Goal: Check status: Check status

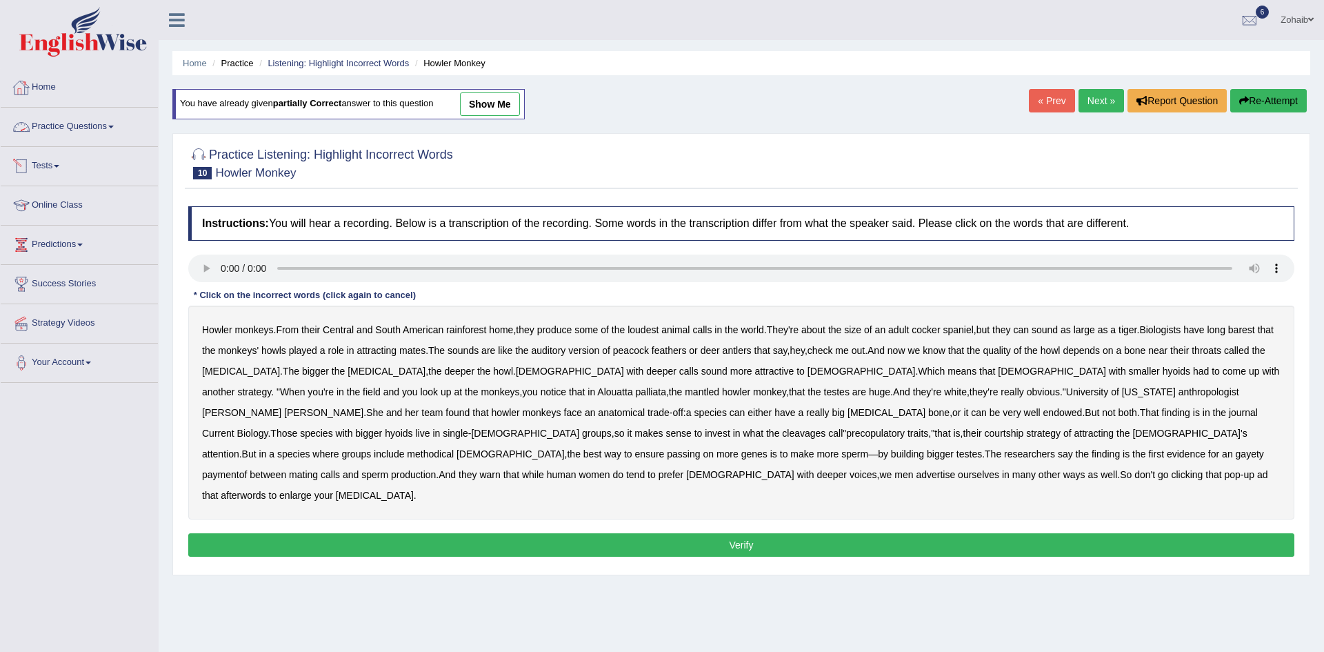
click at [48, 158] on link "Tests" at bounding box center [79, 164] width 157 height 34
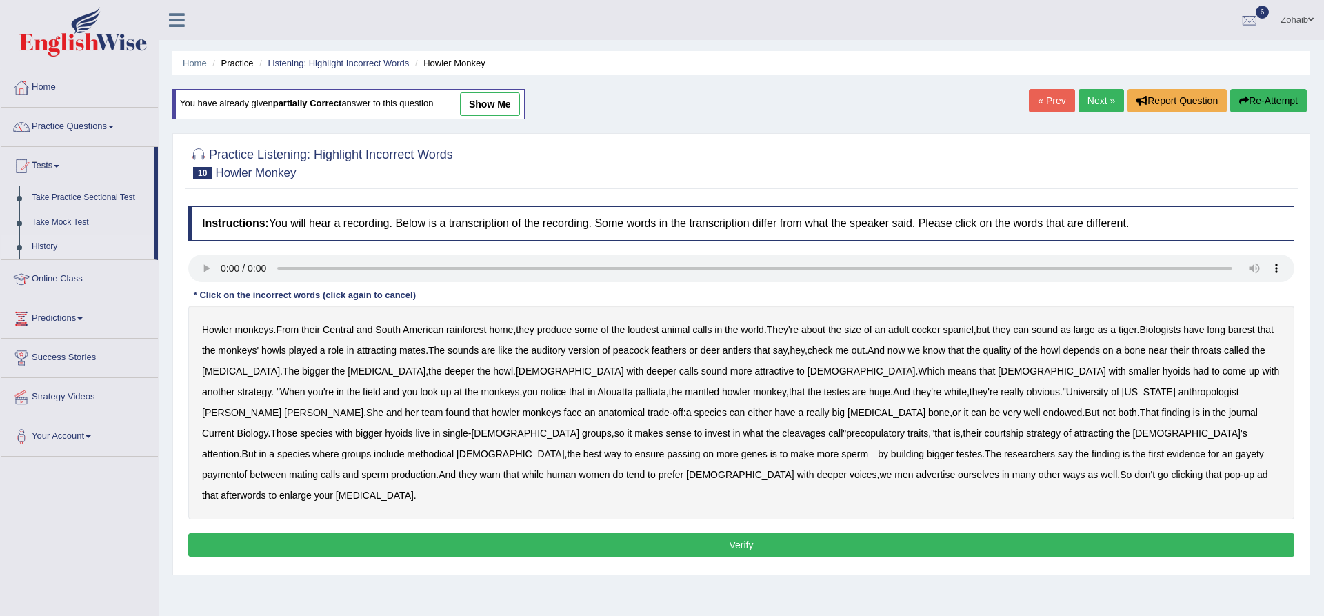
click at [47, 241] on link "History" at bounding box center [90, 246] width 129 height 25
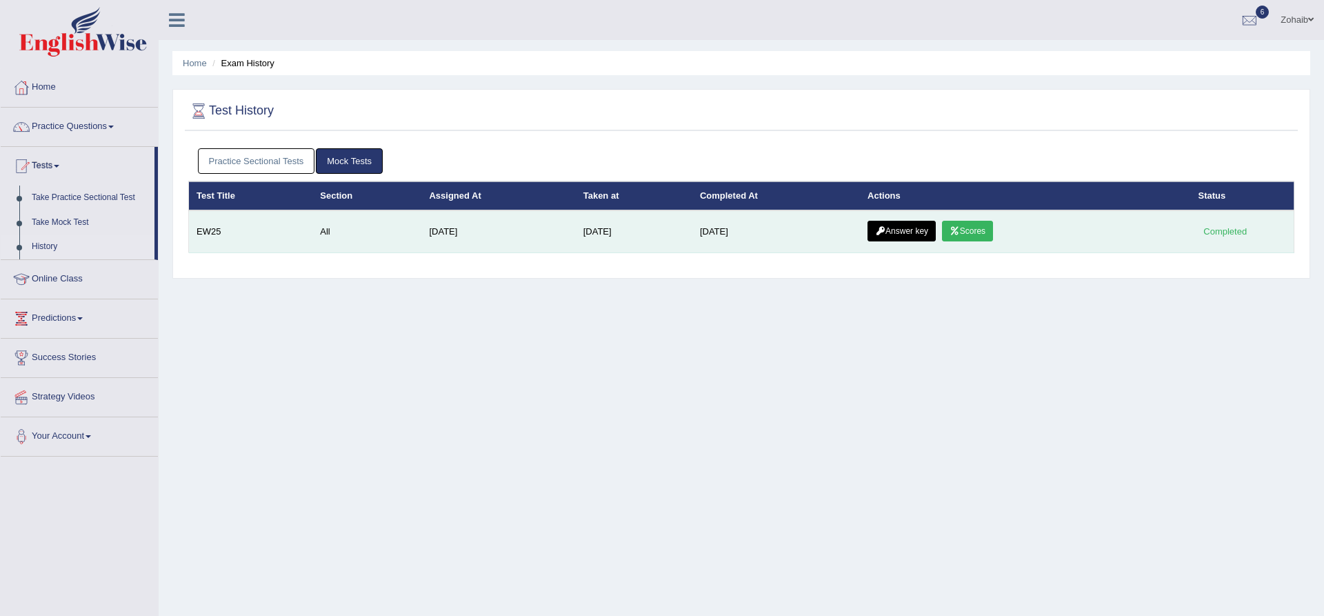
click at [972, 227] on link "Scores" at bounding box center [967, 231] width 51 height 21
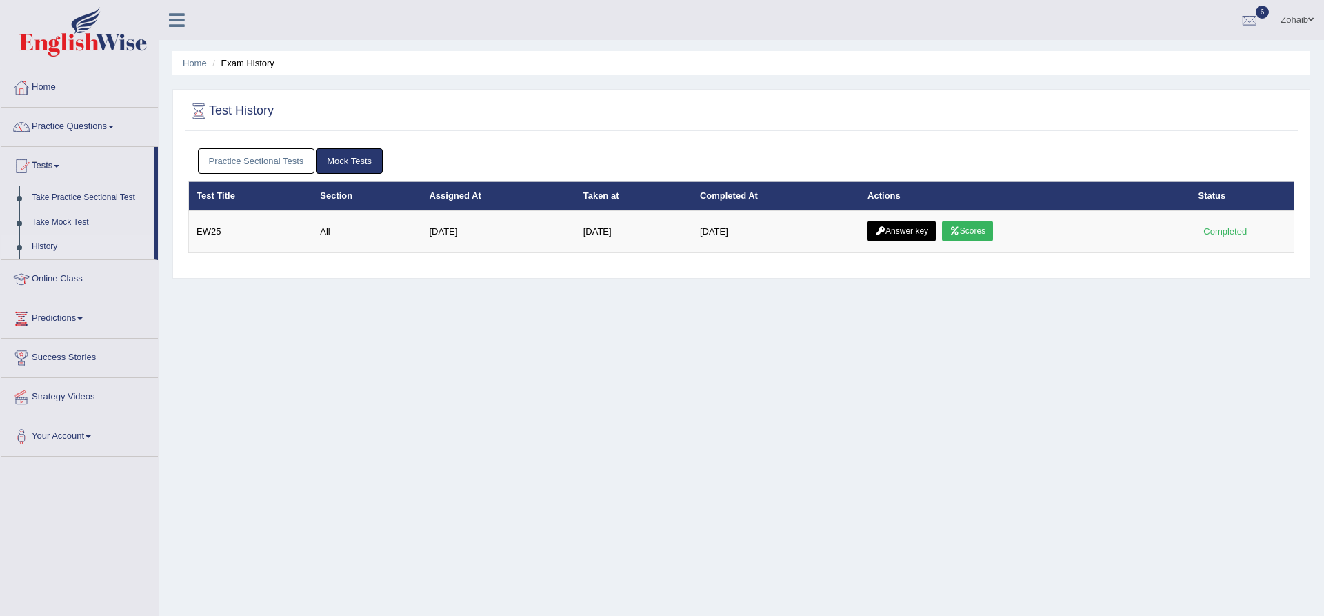
click at [894, 233] on link "Answer key" at bounding box center [901, 231] width 68 height 21
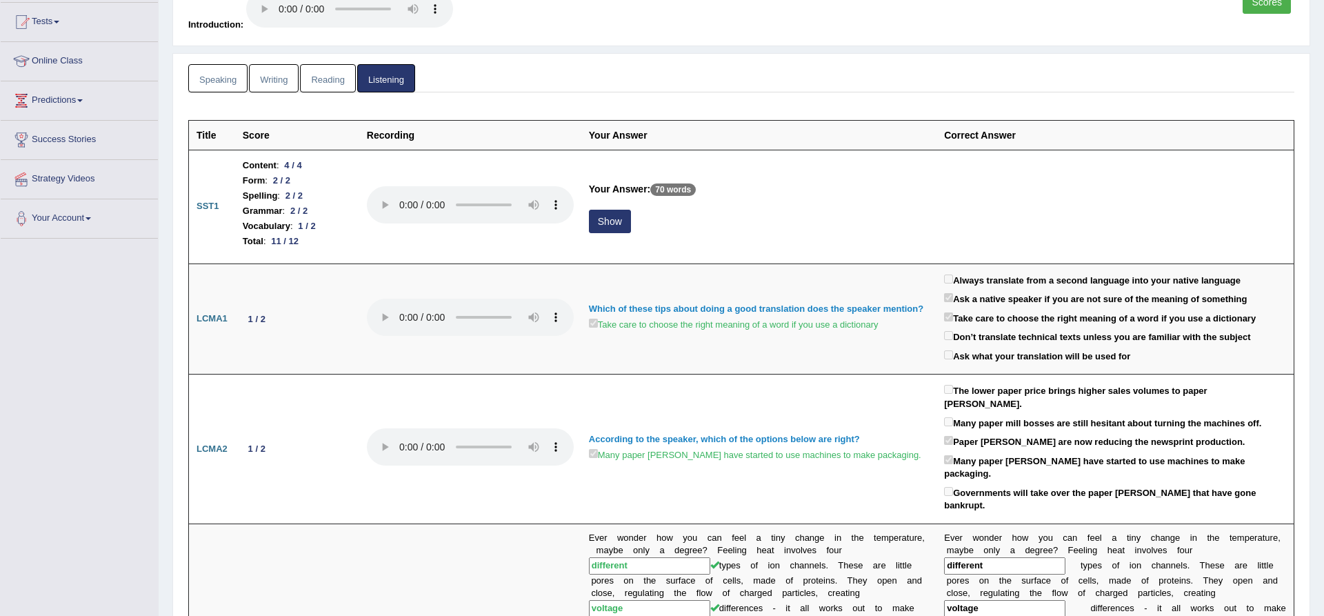
scroll to position [144, 0]
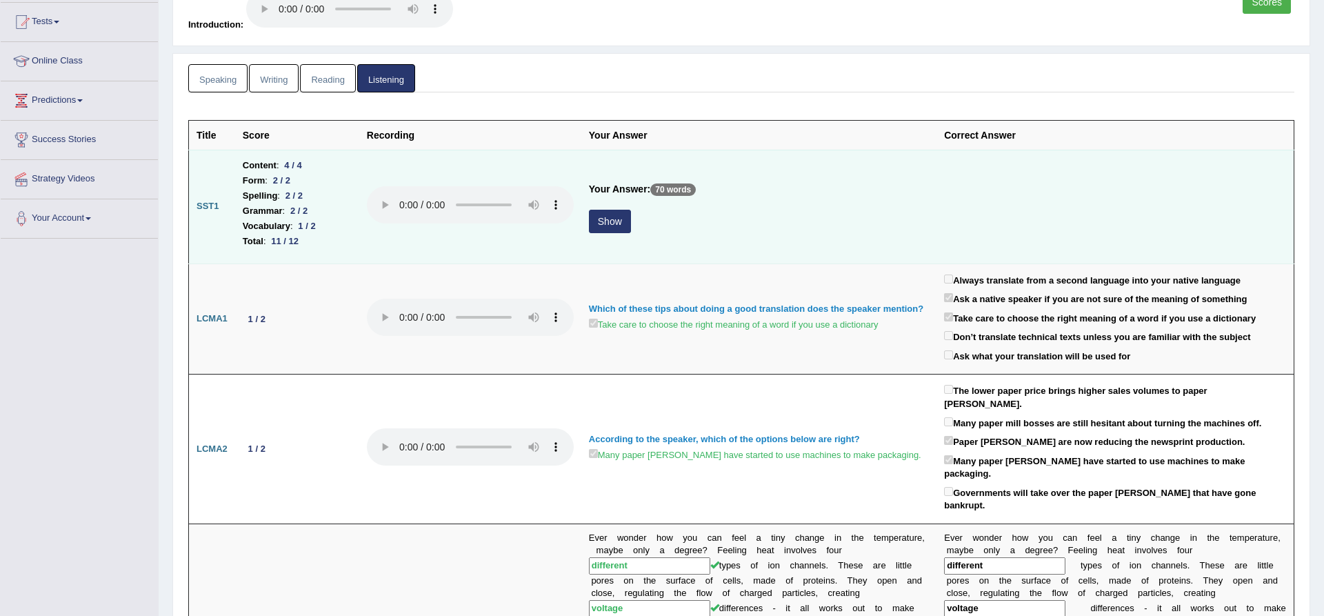
click at [618, 223] on button "Show" at bounding box center [610, 221] width 42 height 23
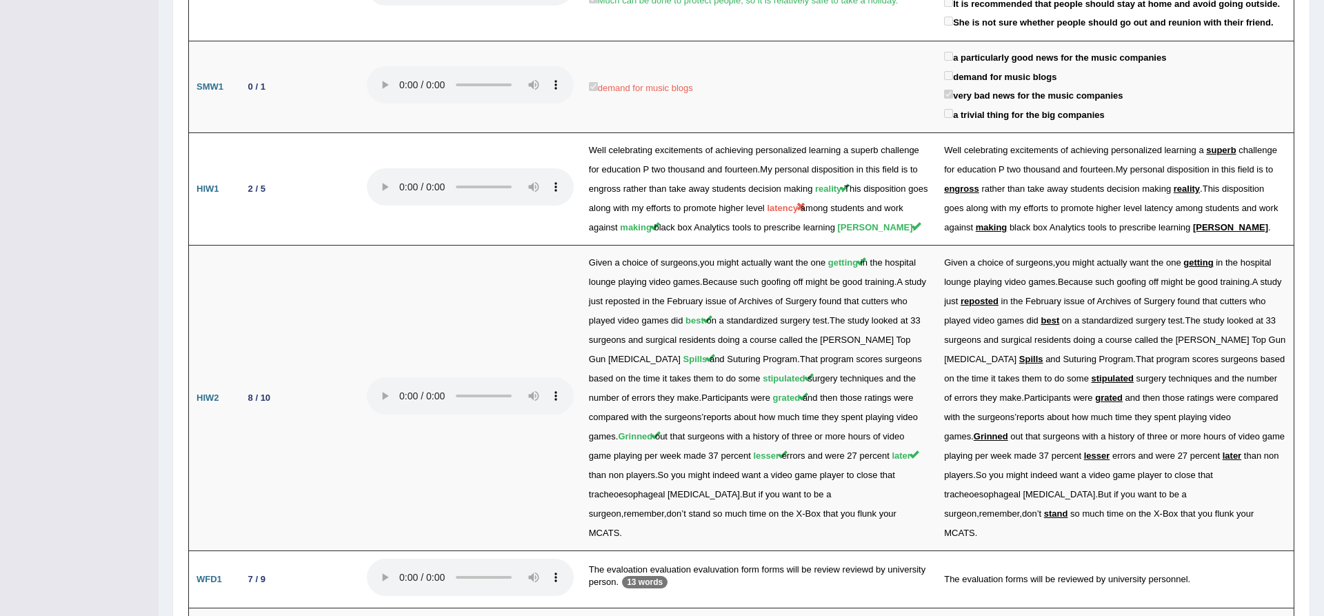
scroll to position [1866, 0]
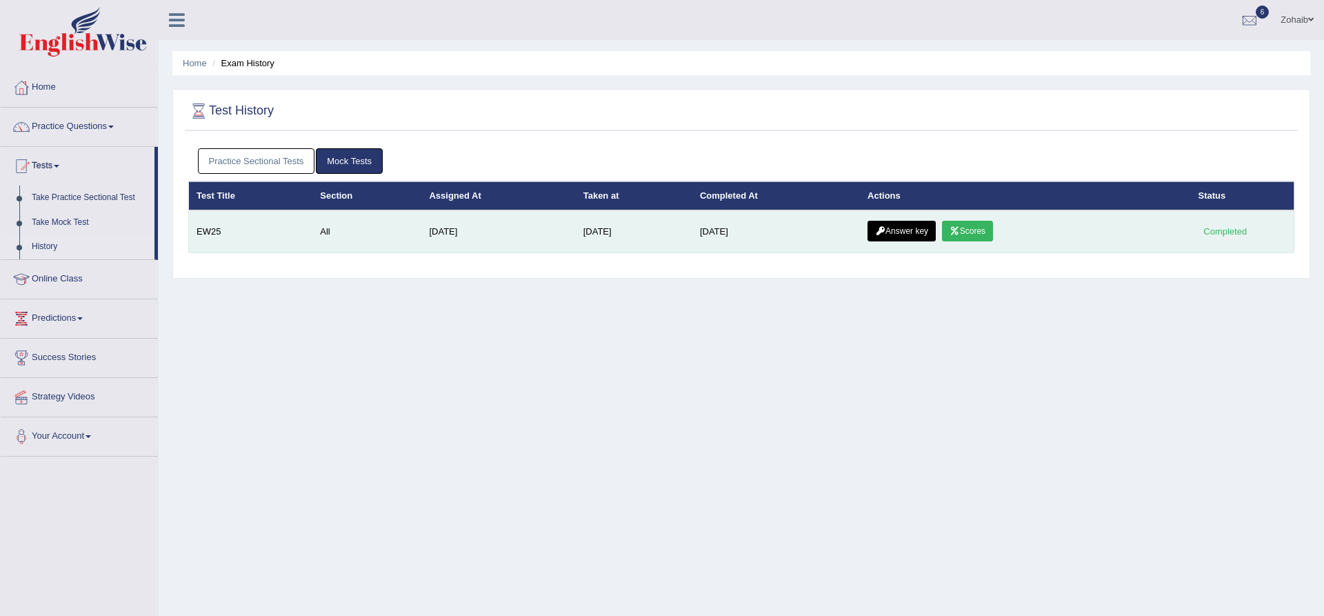
click at [891, 238] on link "Answer key" at bounding box center [901, 231] width 68 height 21
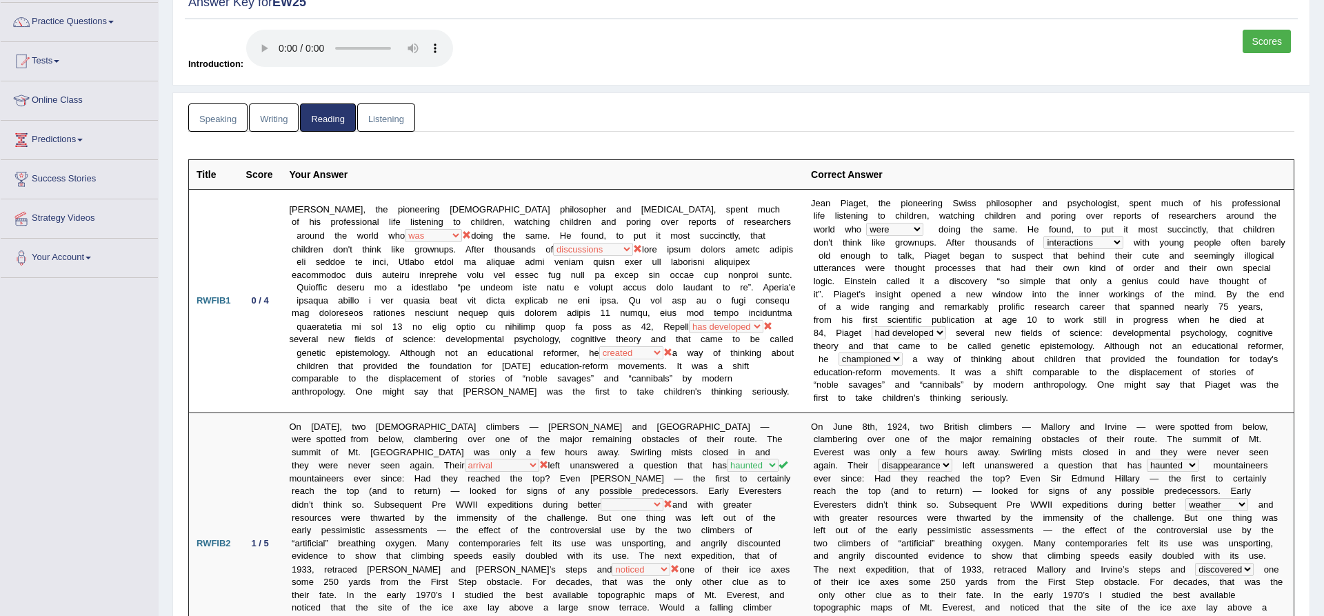
scroll to position [90, 0]
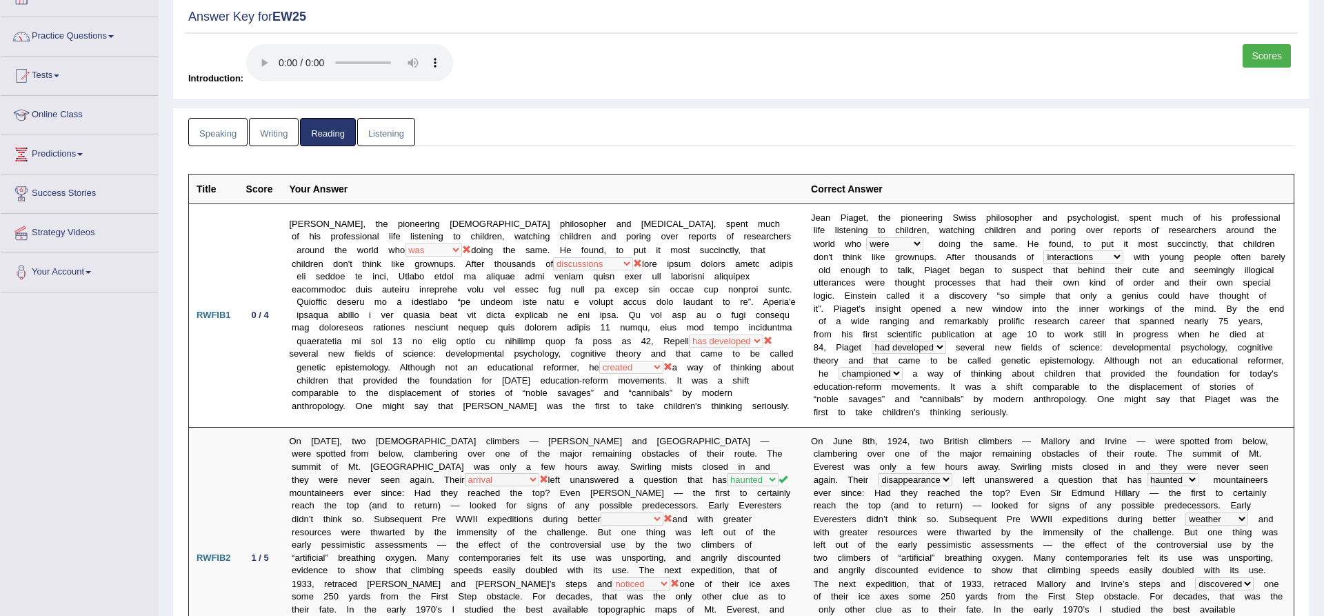
click at [1245, 133] on ul "Speaking Writing Reading Listening" at bounding box center [741, 132] width 1106 height 28
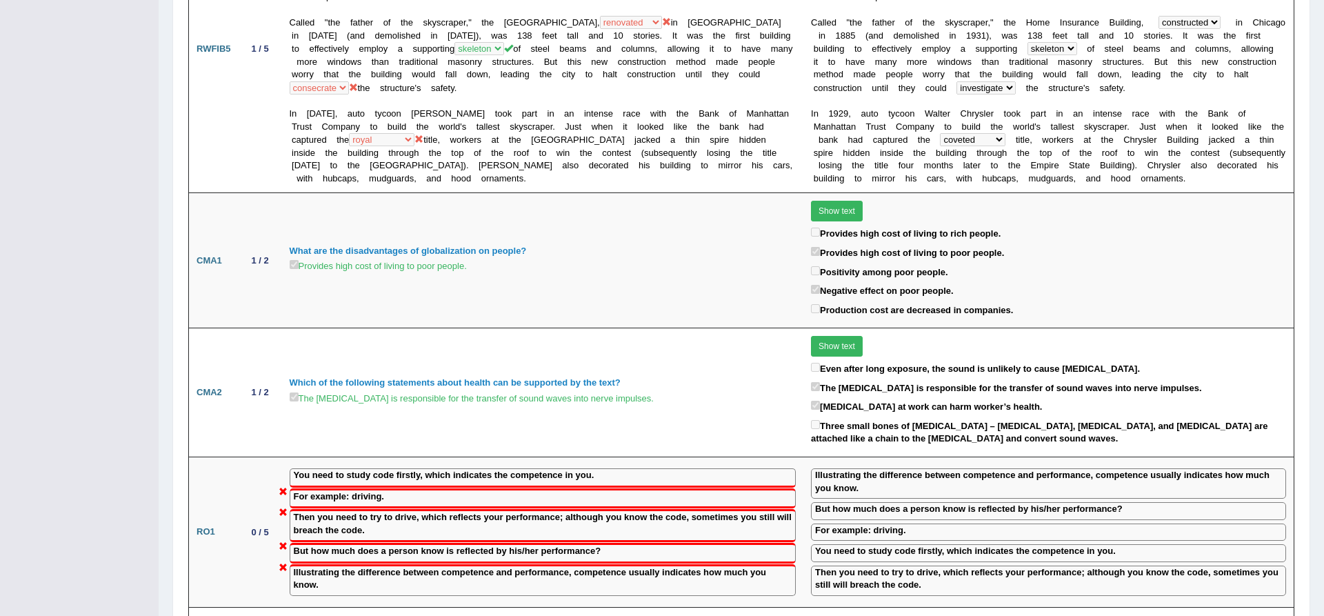
scroll to position [1267, 0]
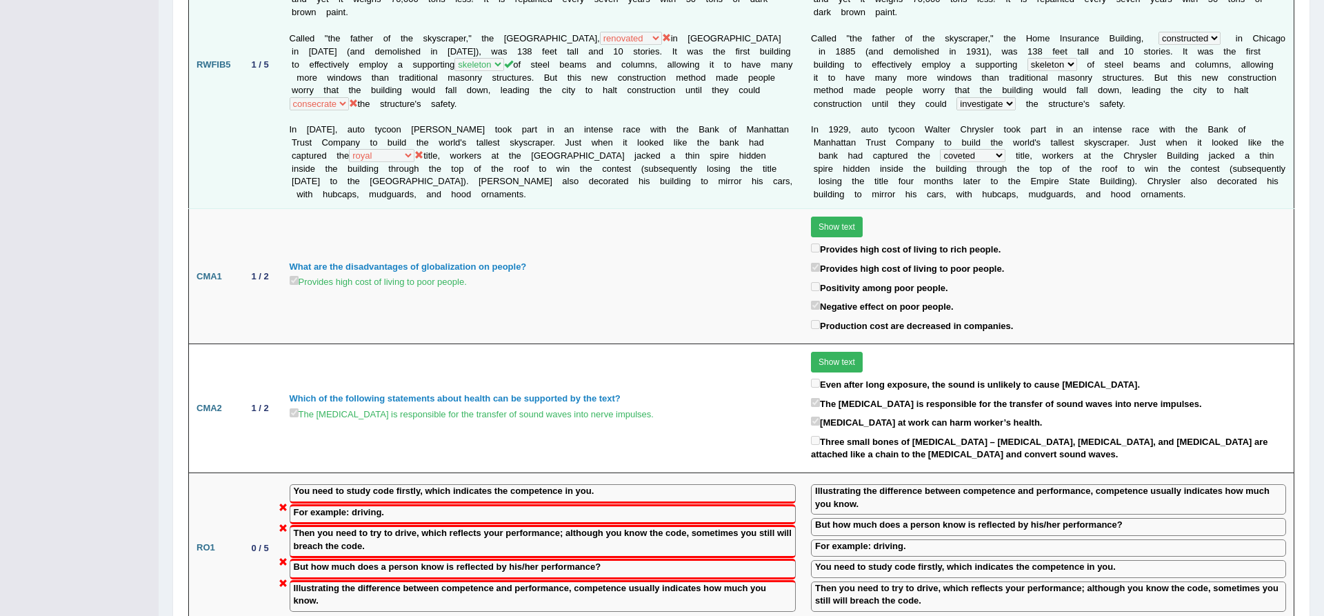
click at [632, 51] on td "The Eiffel Tower was the tallest building in the world when it was completed in…" at bounding box center [543, 65] width 522 height 288
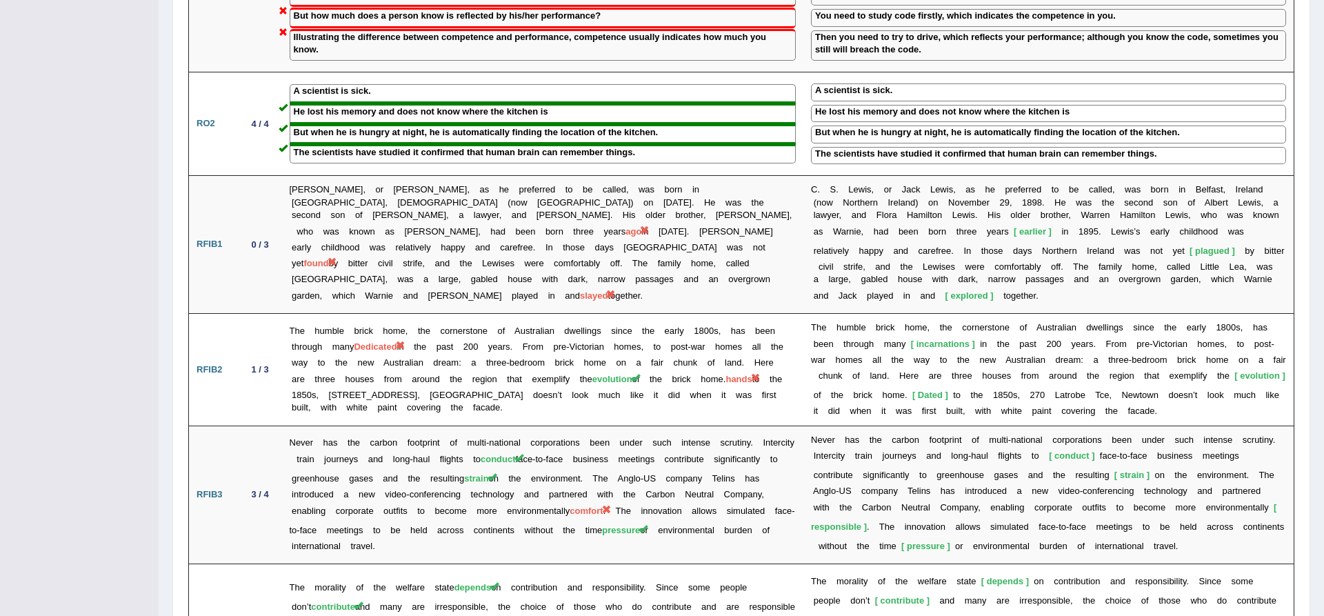
scroll to position [1817, 0]
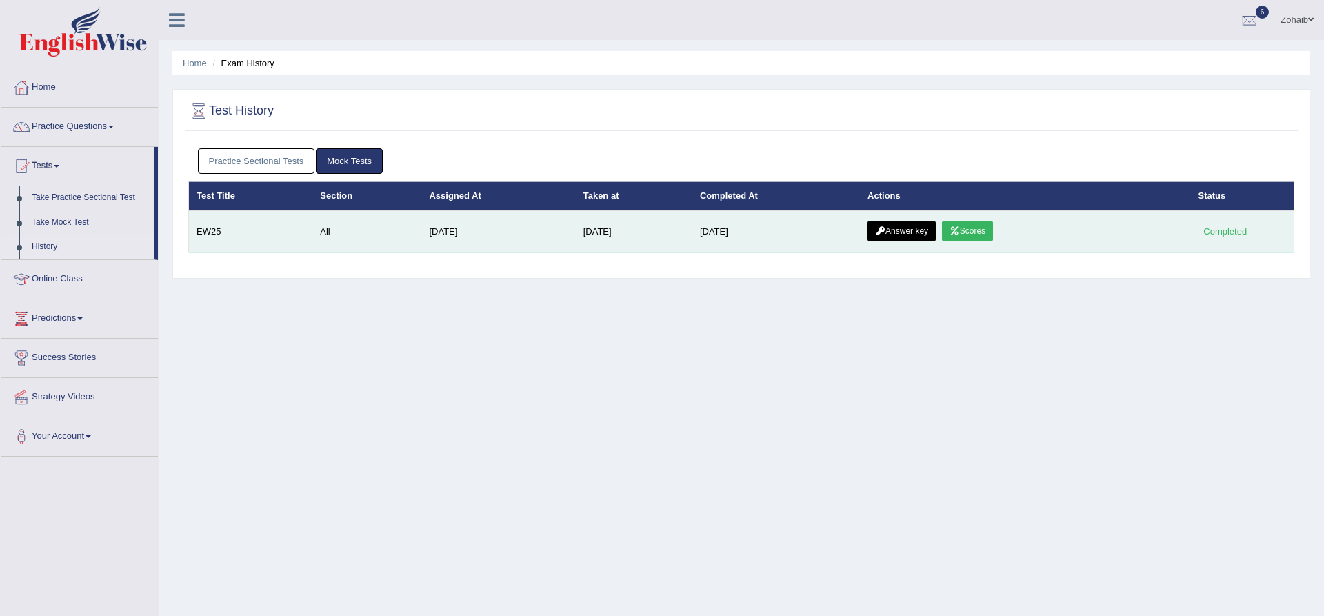
click at [890, 236] on link "Answer key" at bounding box center [901, 231] width 68 height 21
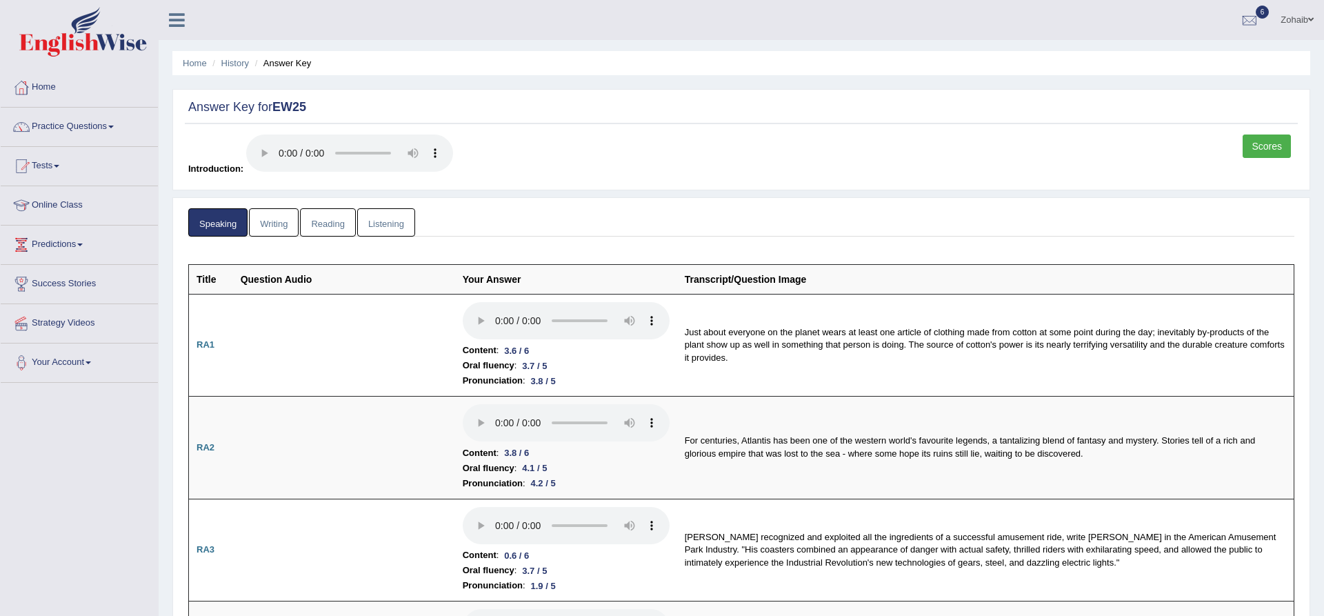
click at [279, 221] on link "Writing" at bounding box center [274, 222] width 50 height 28
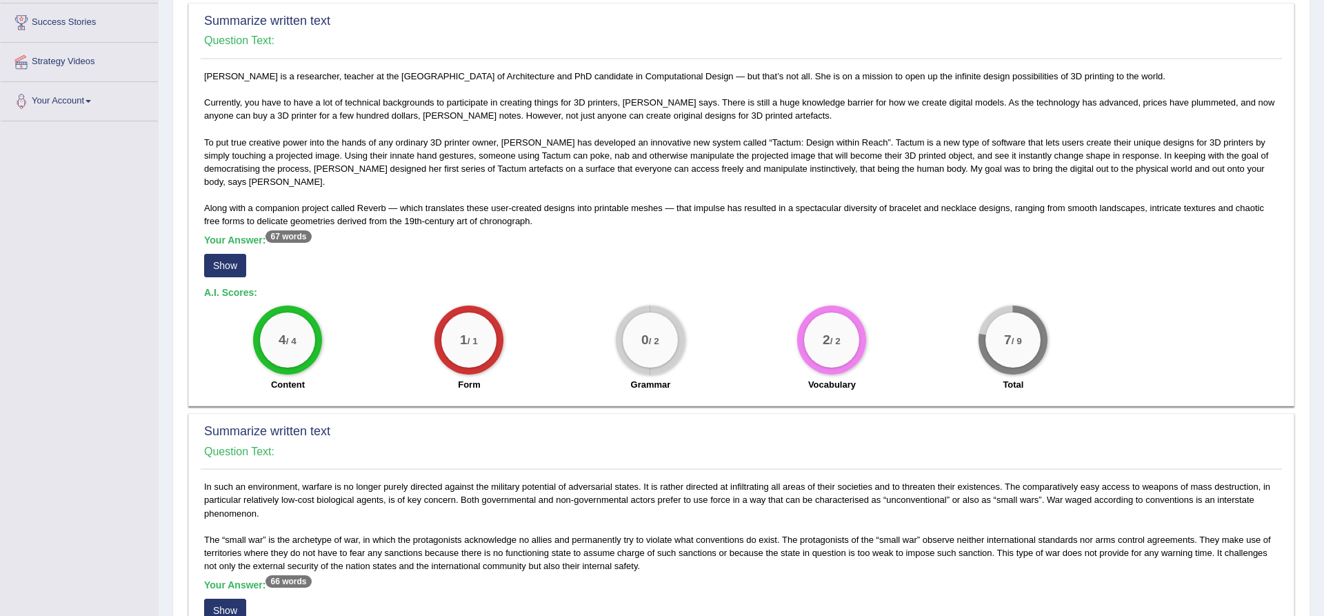
scroll to position [263, 0]
click at [221, 256] on button "Show" at bounding box center [225, 263] width 42 height 23
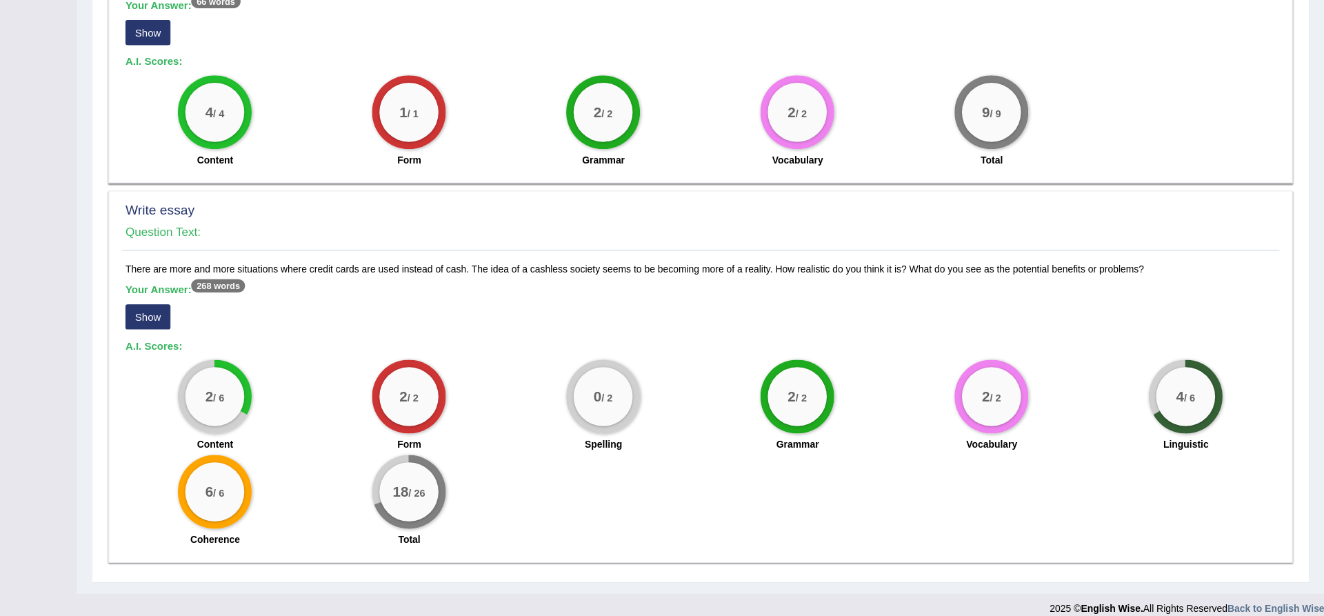
scroll to position [799, 0]
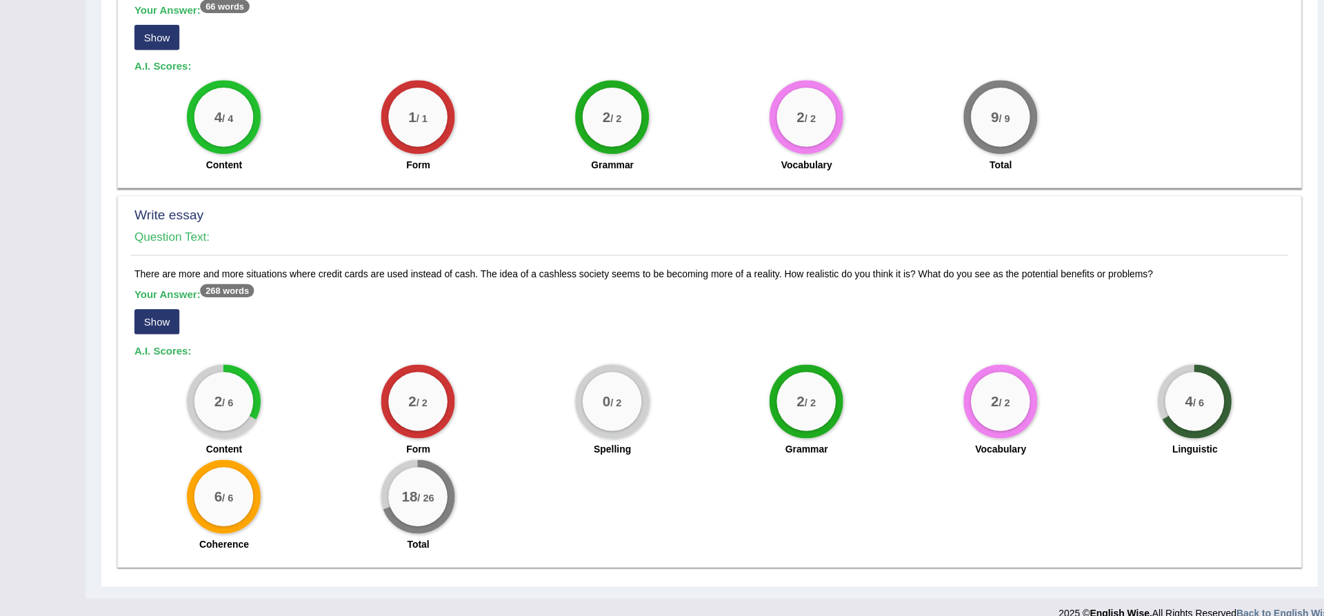
click at [236, 325] on button "Show" at bounding box center [225, 336] width 42 height 23
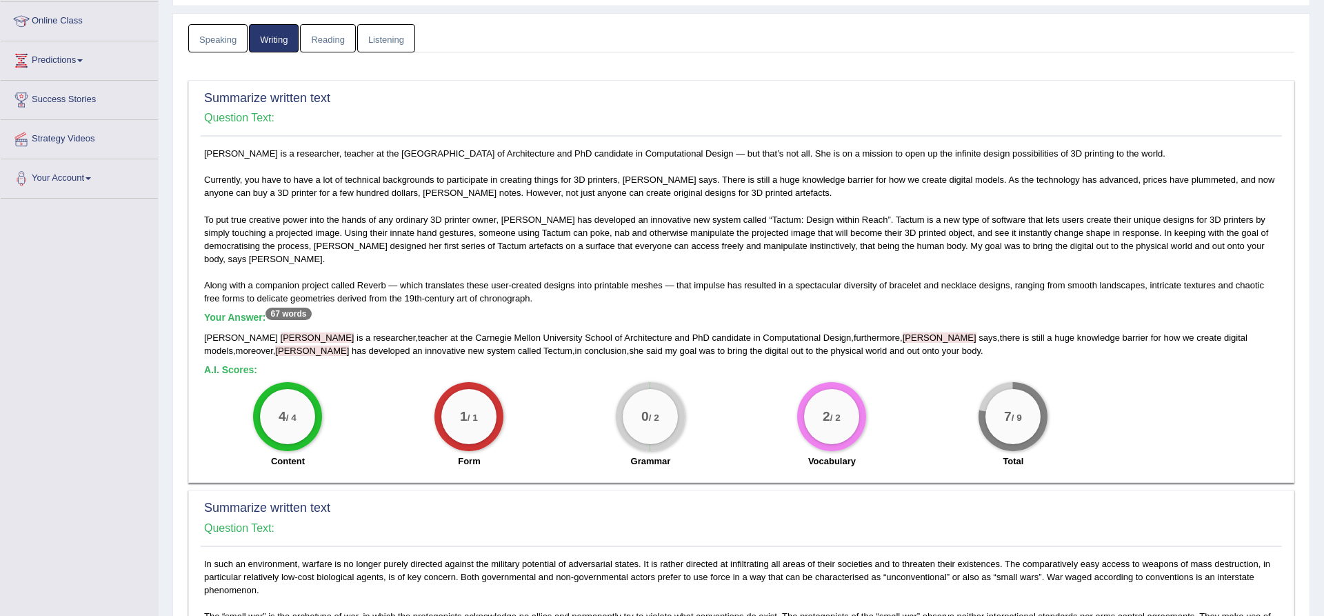
scroll to position [0, 0]
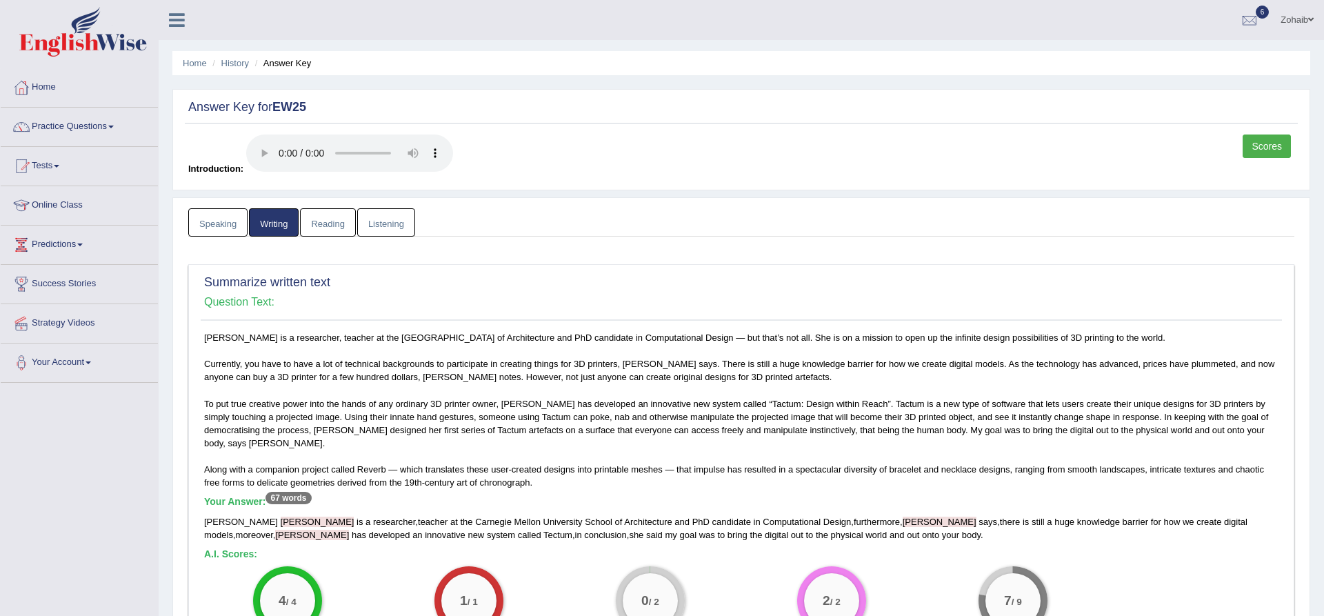
click at [195, 222] on link "Speaking" at bounding box center [217, 222] width 59 height 28
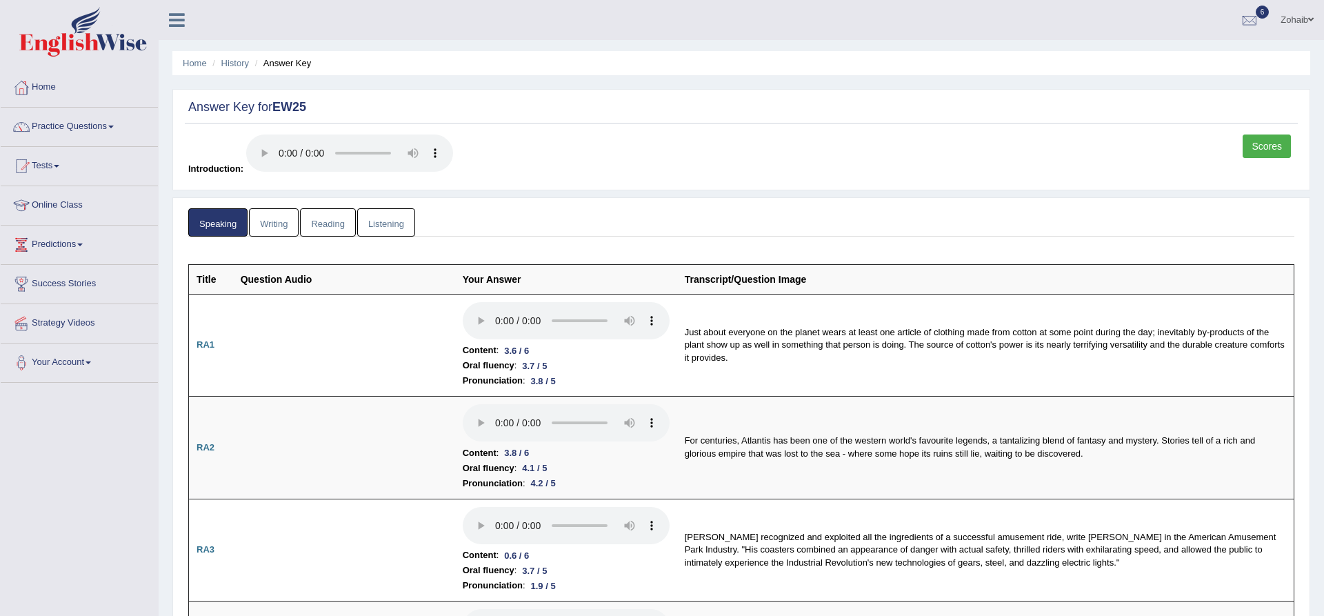
click at [263, 222] on link "Writing" at bounding box center [274, 222] width 50 height 28
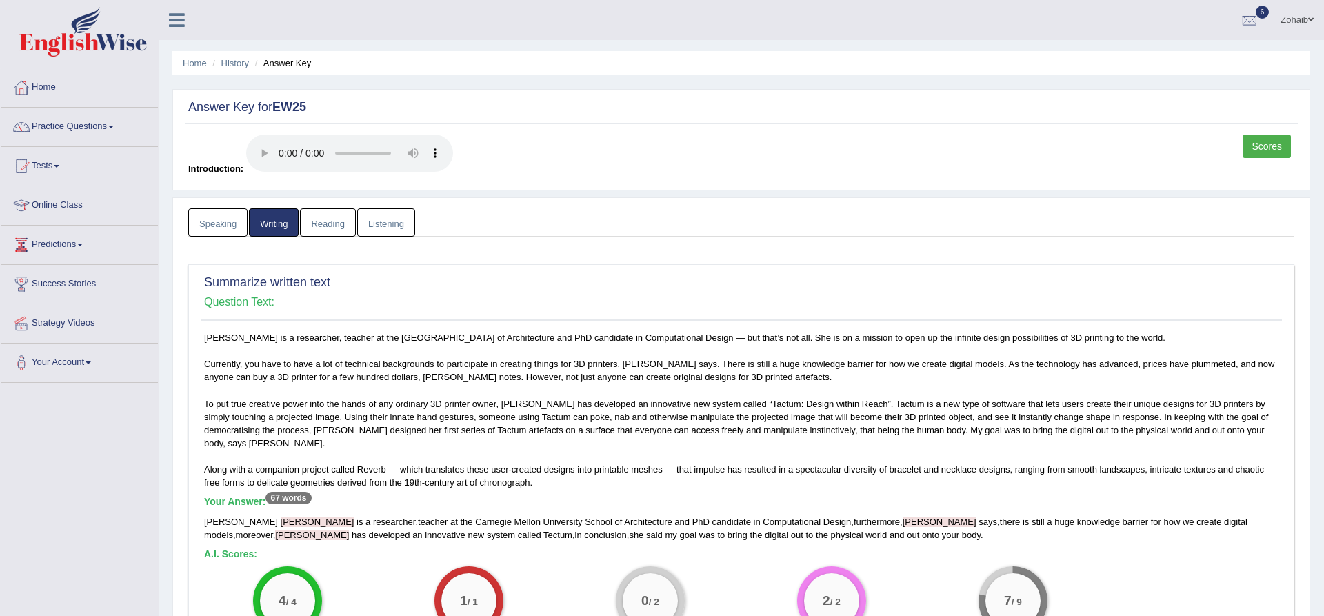
click at [1262, 154] on link "Scores" at bounding box center [1266, 145] width 48 height 23
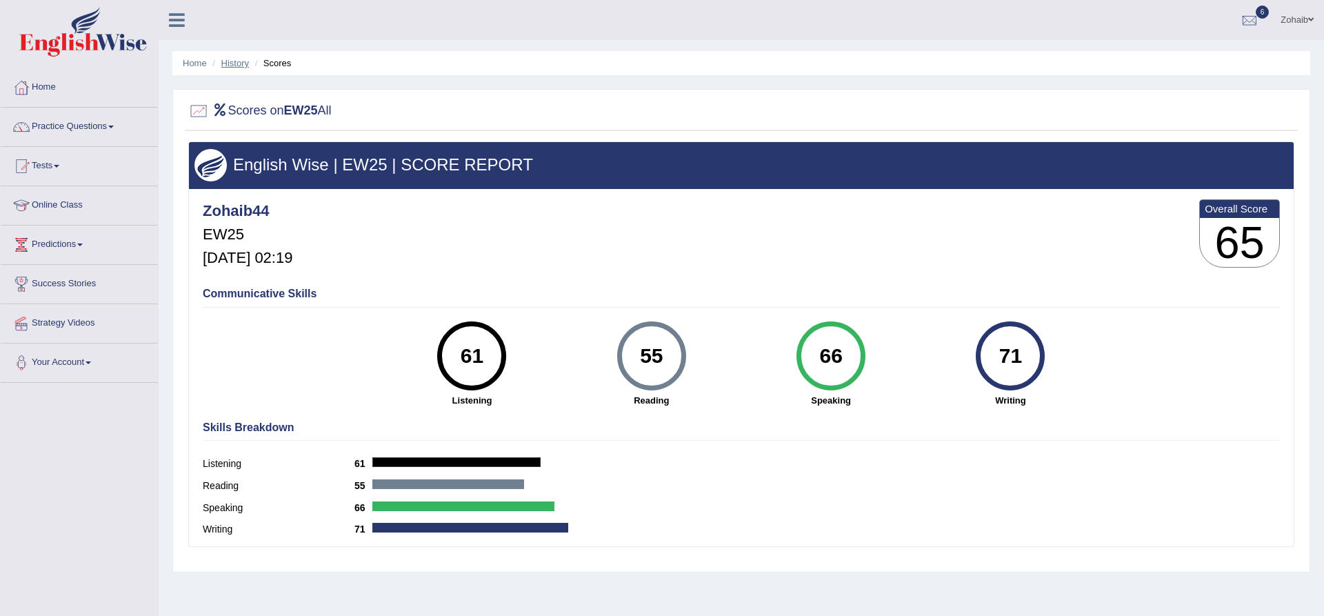
click at [235, 62] on link "History" at bounding box center [235, 63] width 28 height 10
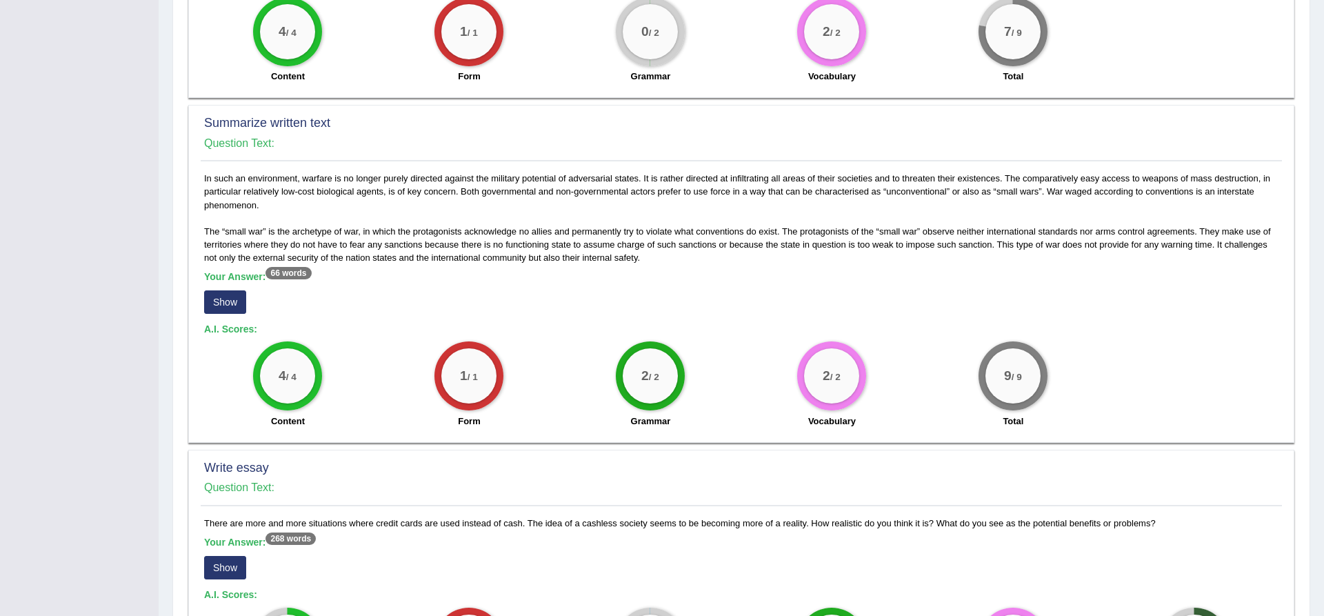
scroll to position [801, 0]
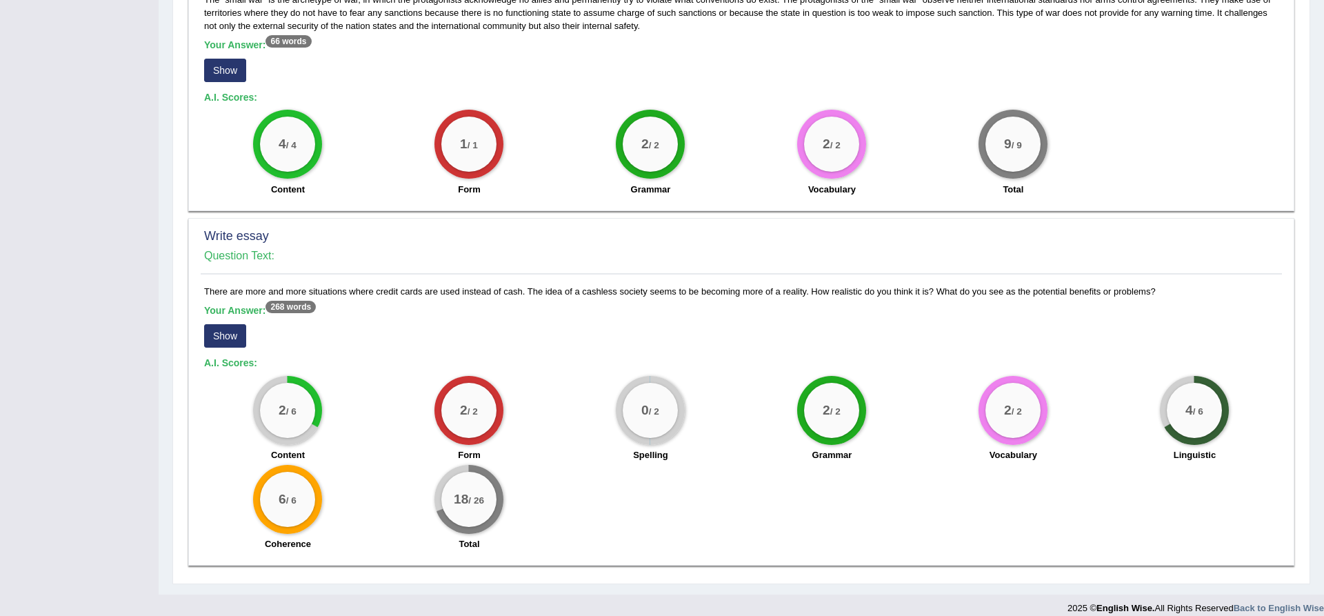
click at [228, 324] on button "Show" at bounding box center [225, 335] width 42 height 23
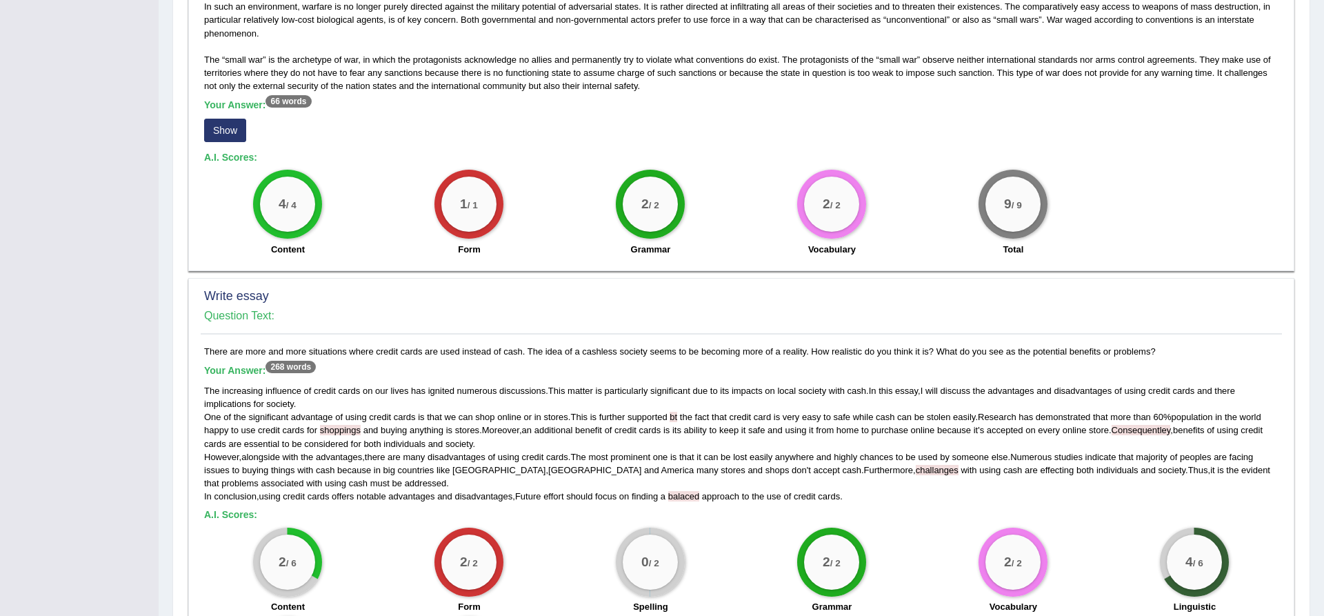
scroll to position [742, 0]
click at [0, 57] on div "Toggle navigation Home Practice Questions Speaking Practice Read Aloud Repeat S…" at bounding box center [662, 15] width 1324 height 1515
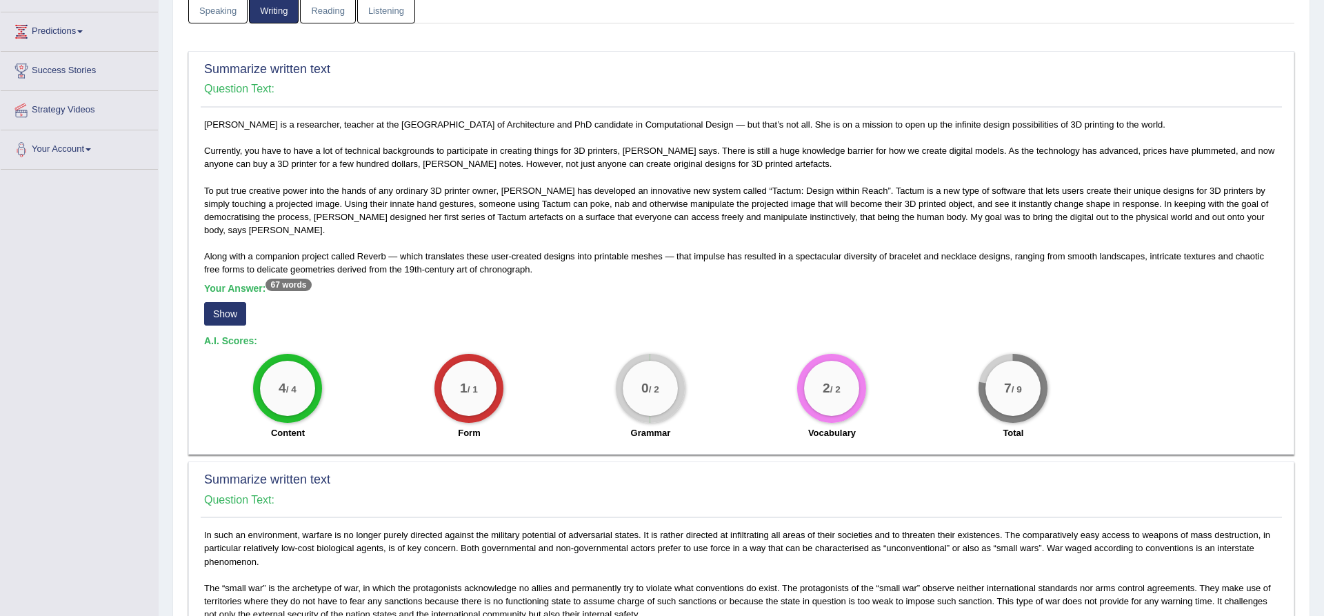
scroll to position [0, 0]
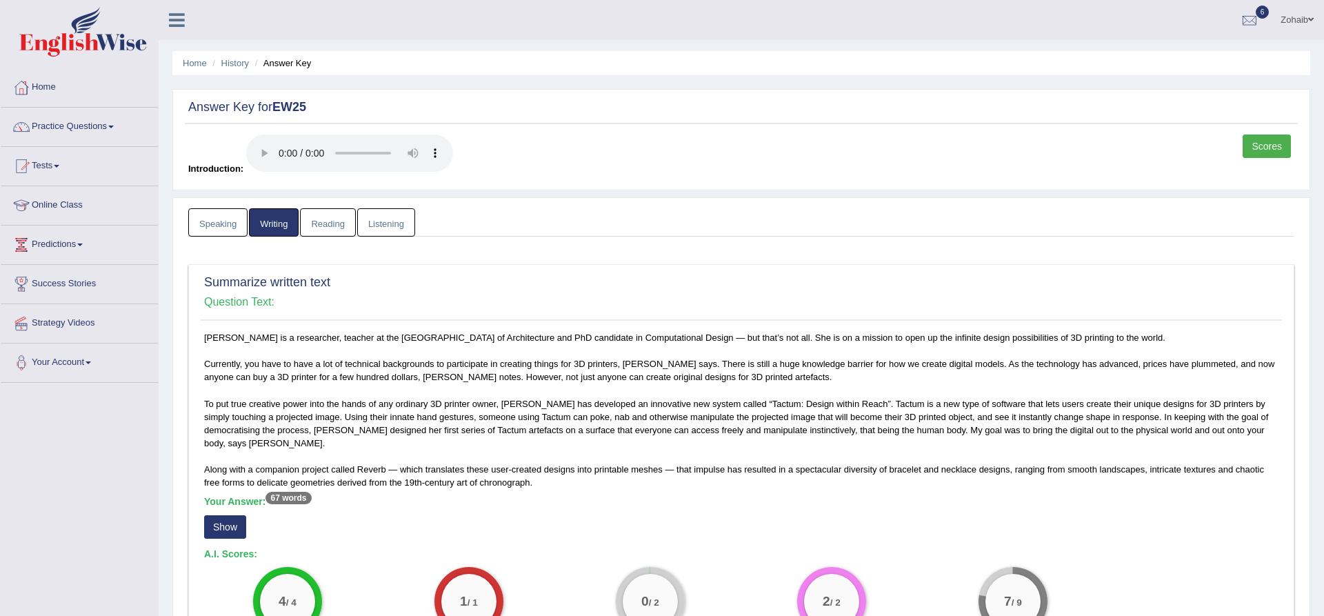
click at [87, 128] on link "Practice Questions" at bounding box center [79, 125] width 157 height 34
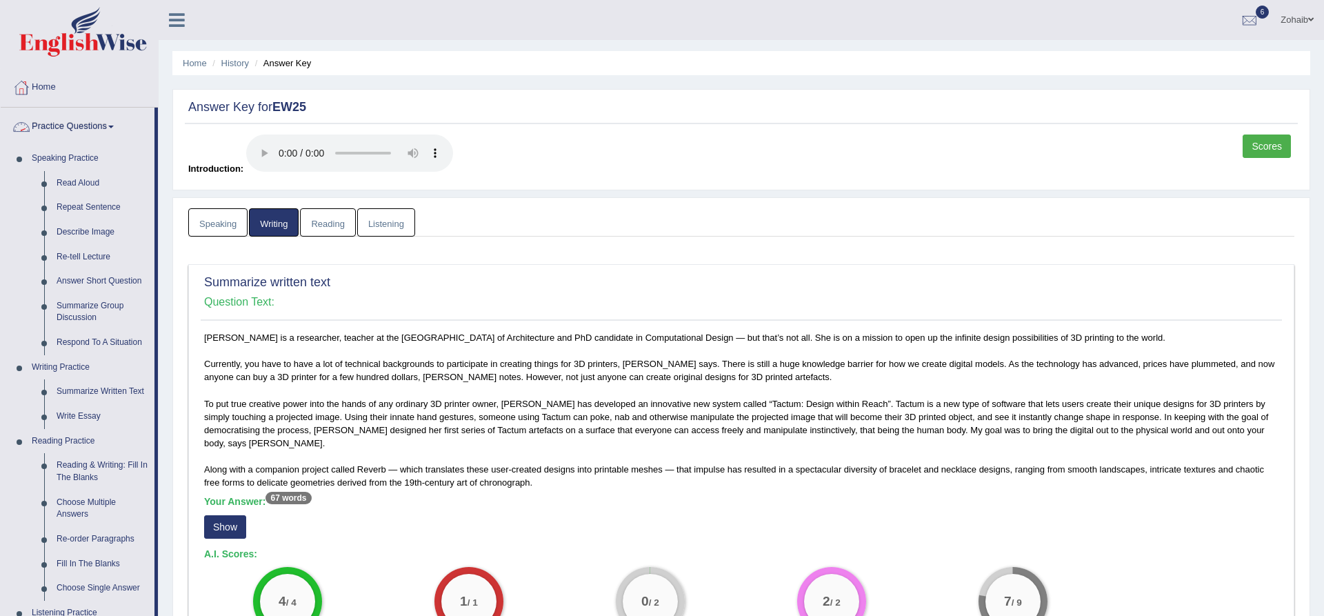
click at [212, 216] on link "Speaking" at bounding box center [217, 222] width 59 height 28
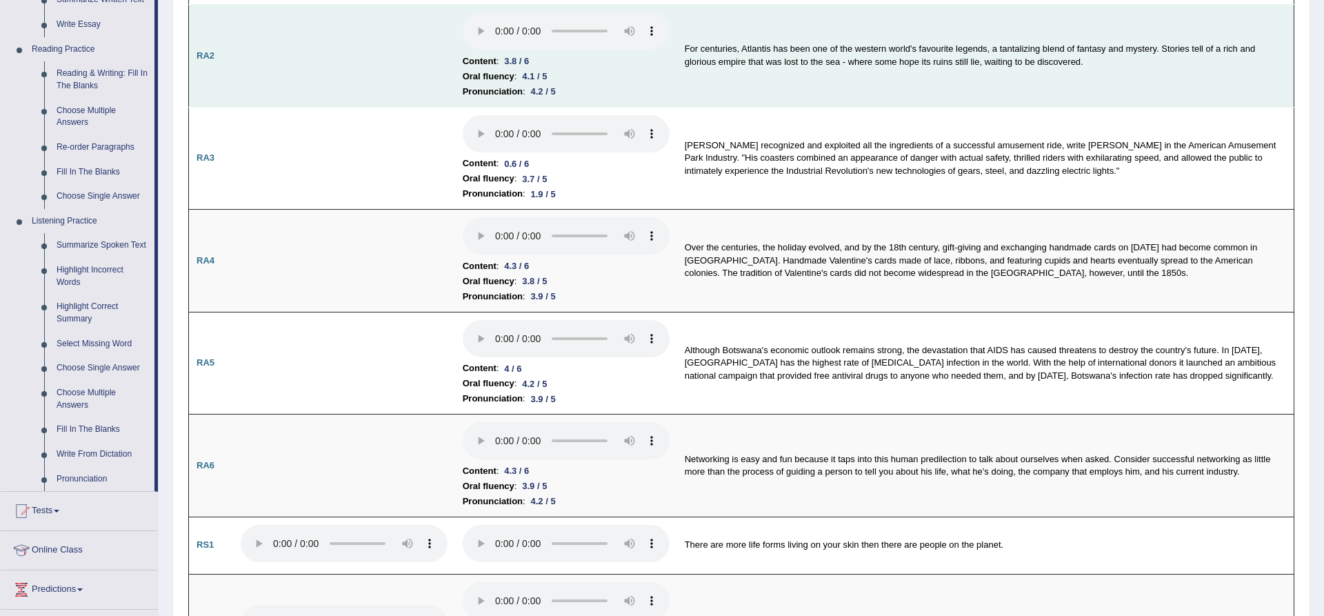
scroll to position [392, 0]
